Goal: Find specific page/section: Find specific page/section

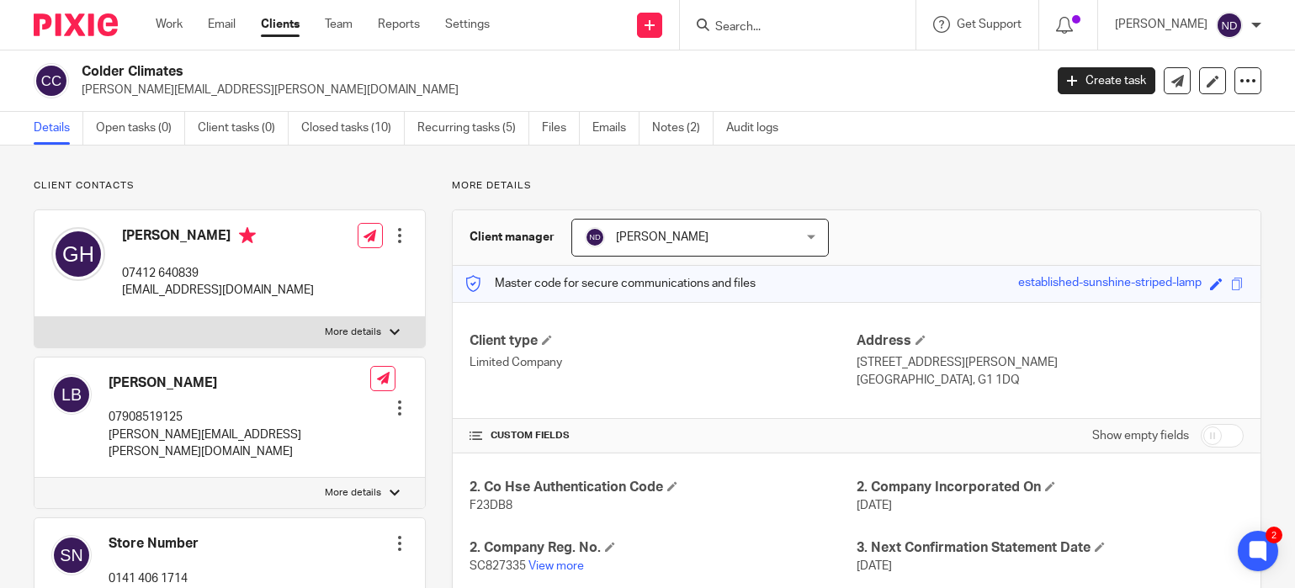
click at [766, 27] on input "Search" at bounding box center [788, 27] width 151 height 15
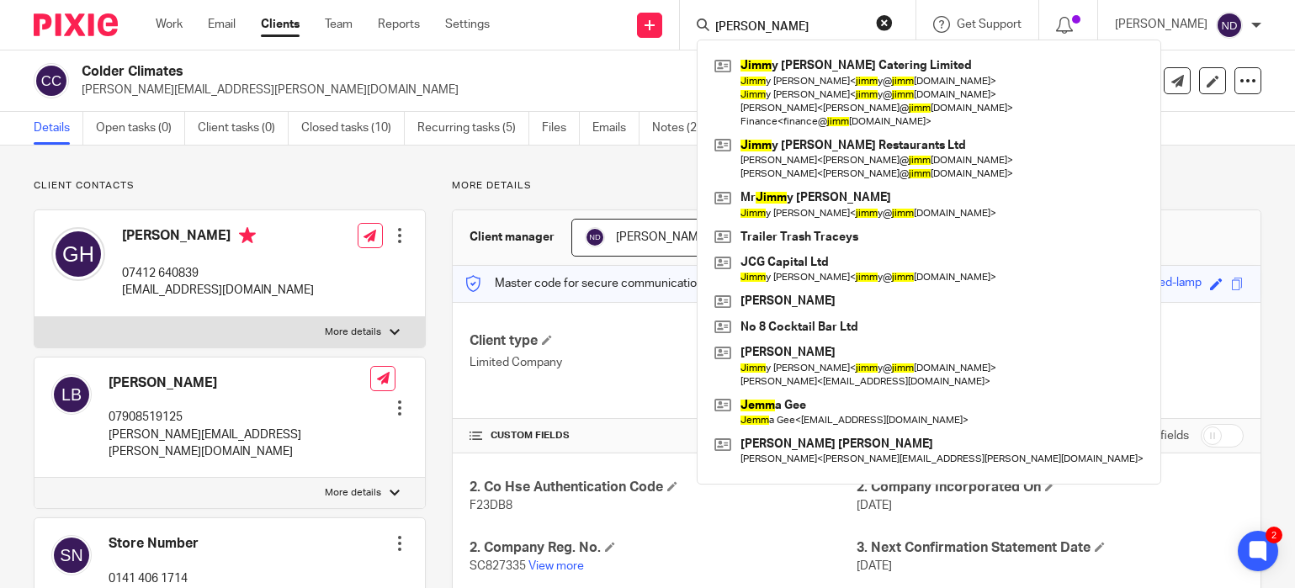
type input "[PERSON_NAME]"
click button "submit" at bounding box center [0, 0] width 0 height 0
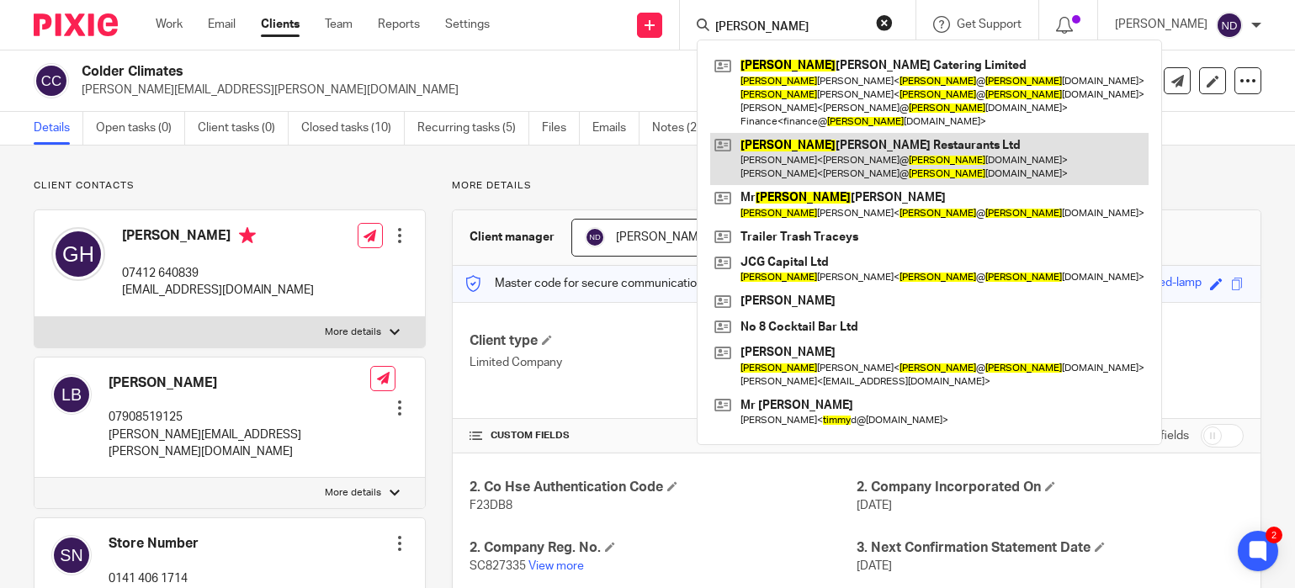
click at [801, 153] on link at bounding box center [929, 159] width 438 height 52
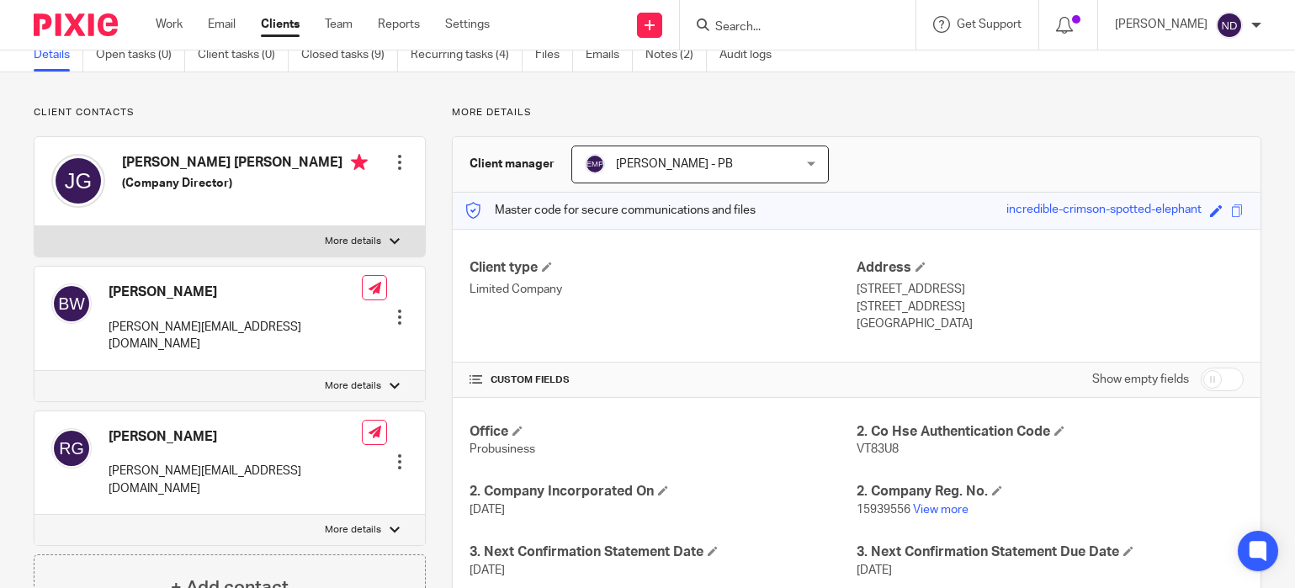
scroll to position [105, 0]
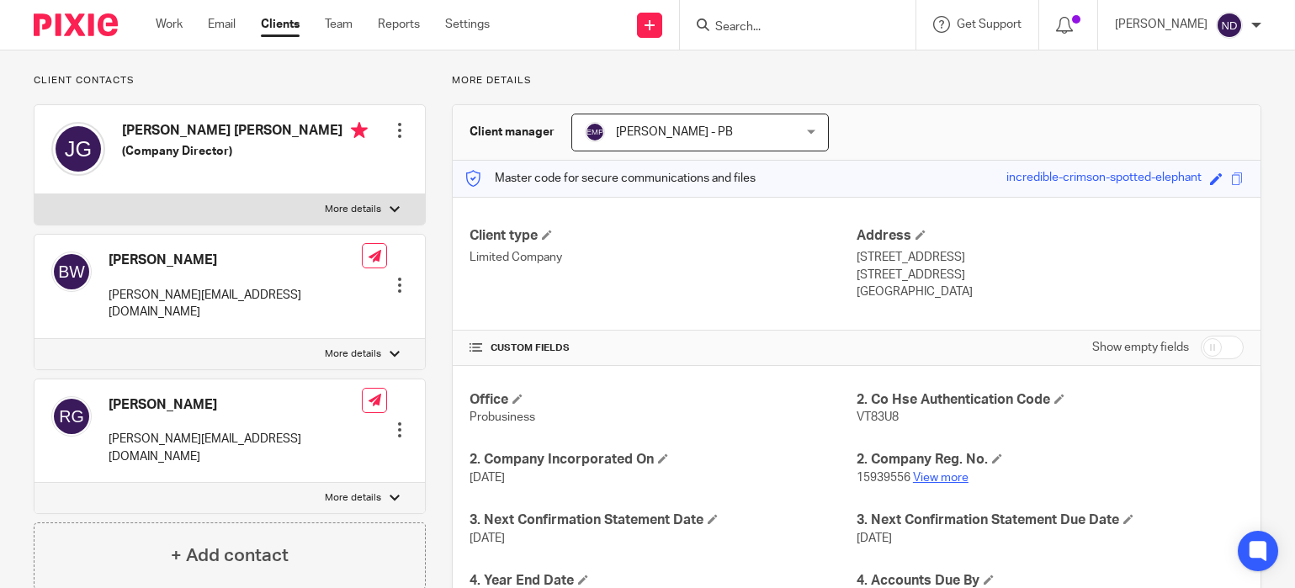
click at [948, 477] on link "View more" at bounding box center [941, 478] width 56 height 12
